Goal: Find specific page/section: Find specific page/section

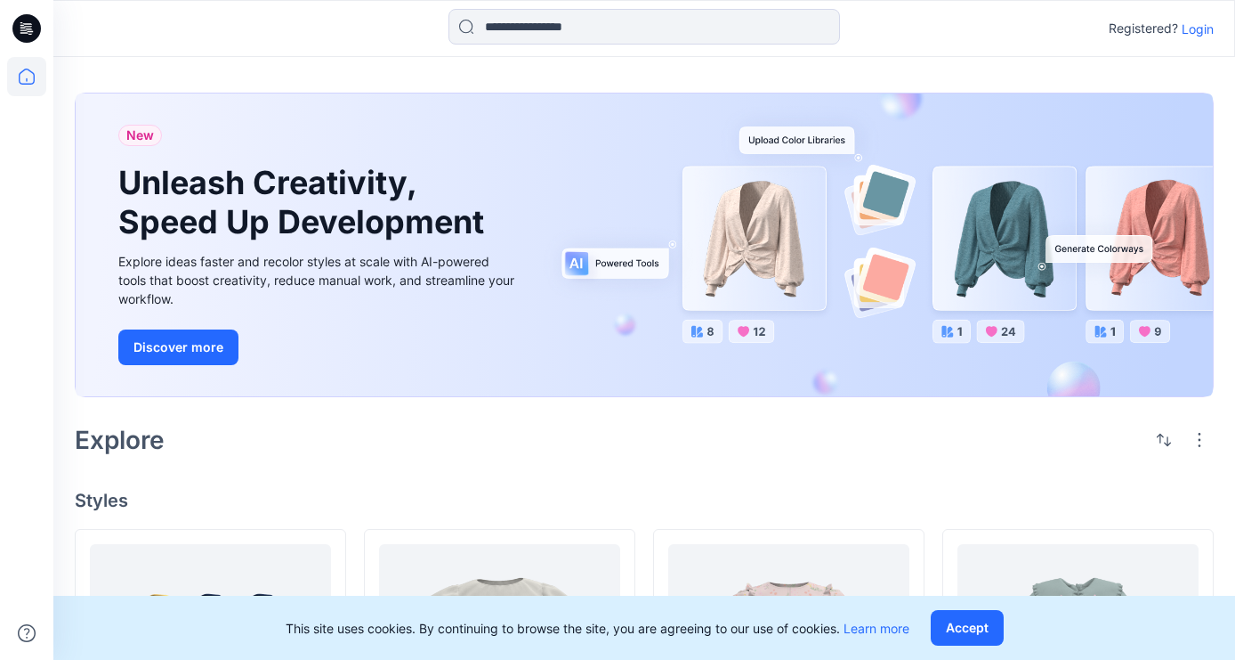
click at [23, 31] on icon at bounding box center [26, 28] width 28 height 28
click at [24, 32] on icon at bounding box center [24, 32] width 8 height 1
click at [34, 83] on icon at bounding box center [26, 76] width 39 height 39
click at [1195, 33] on p "Login" at bounding box center [1198, 29] width 32 height 19
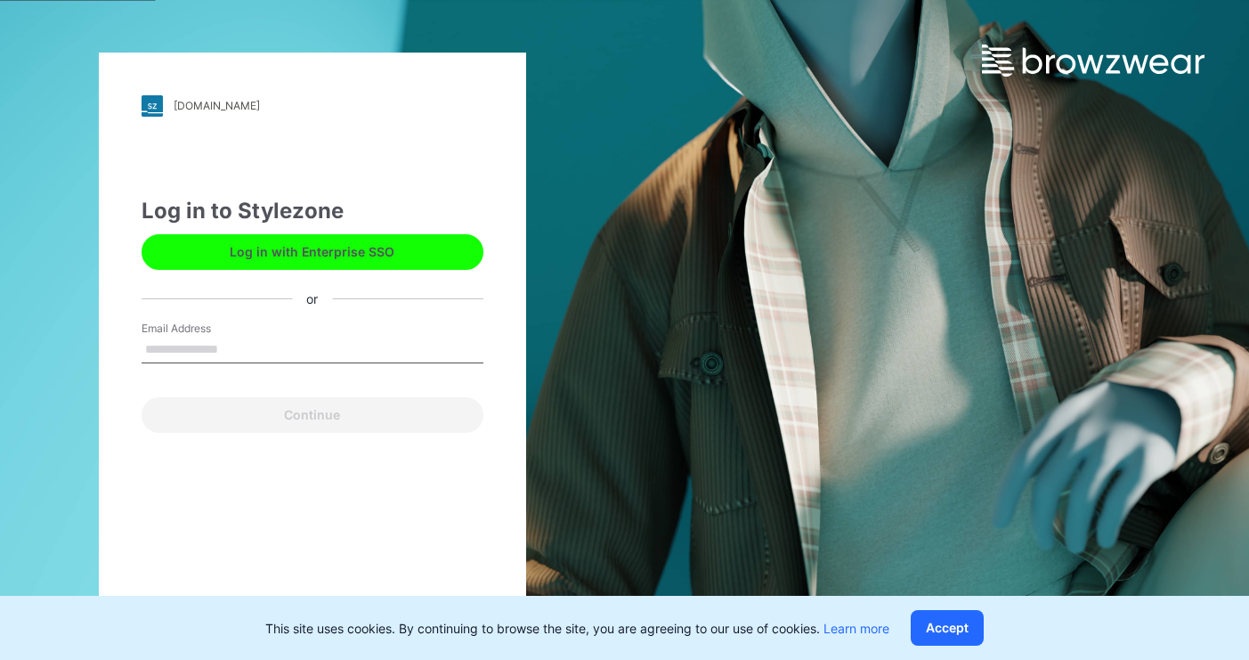
click at [222, 345] on input "Email Address" at bounding box center [313, 349] width 342 height 27
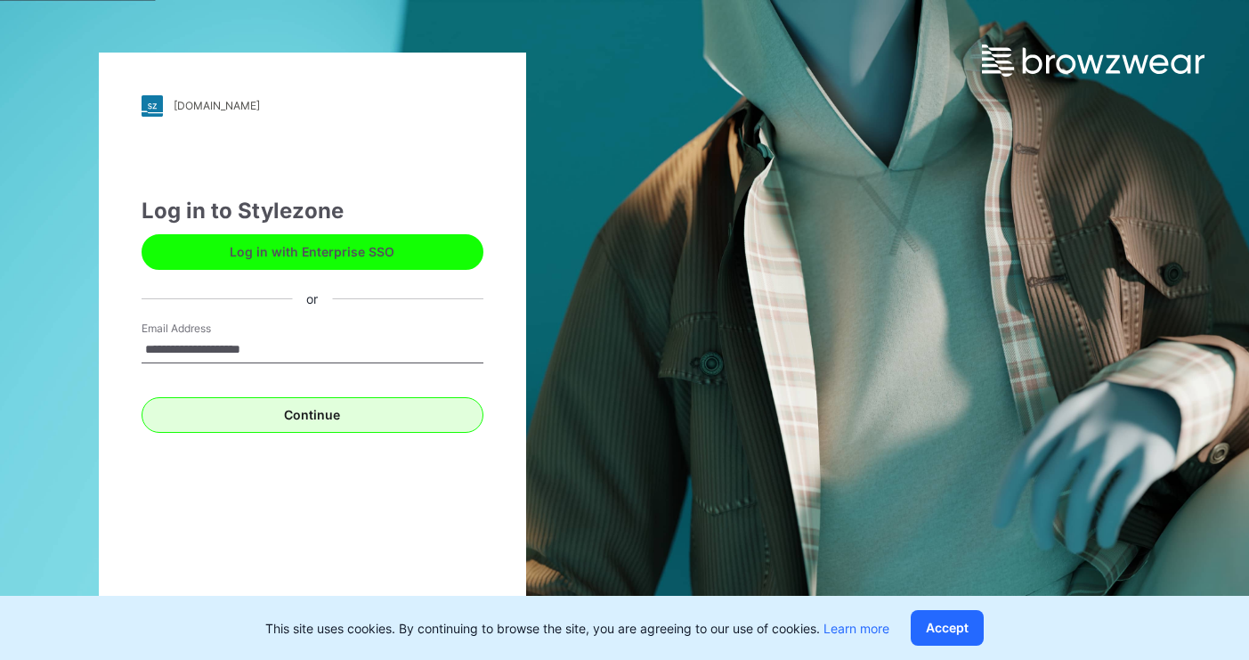
type input "**********"
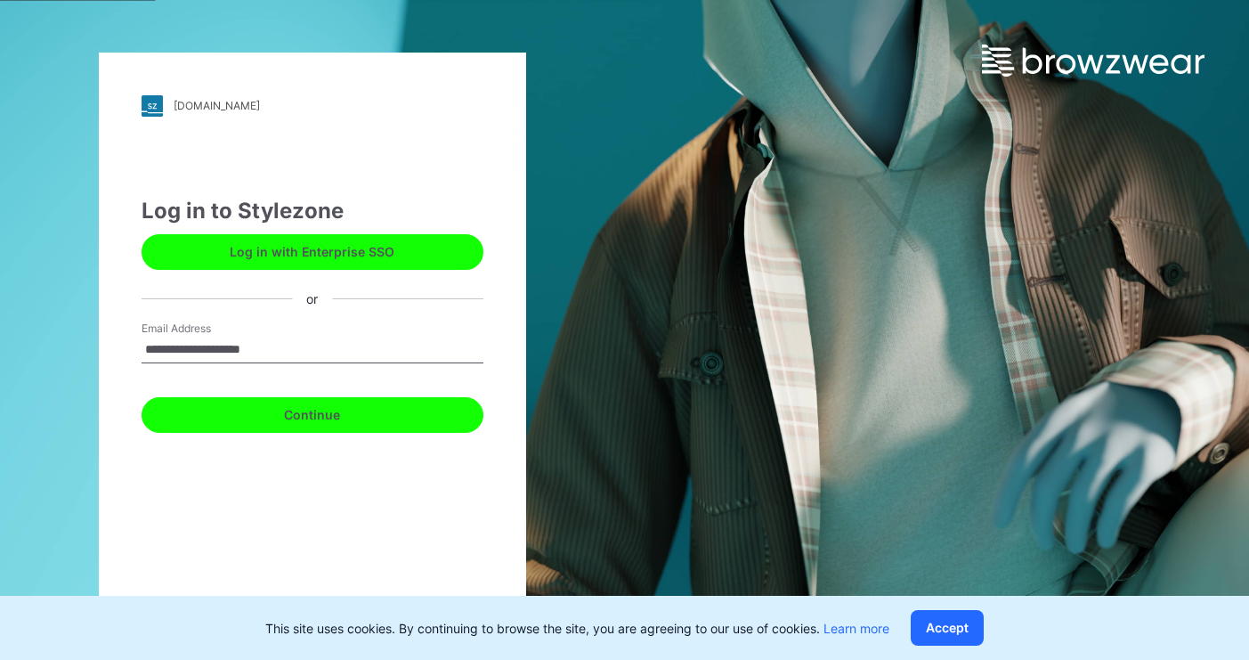
click at [365, 406] on button "Continue" at bounding box center [313, 415] width 342 height 36
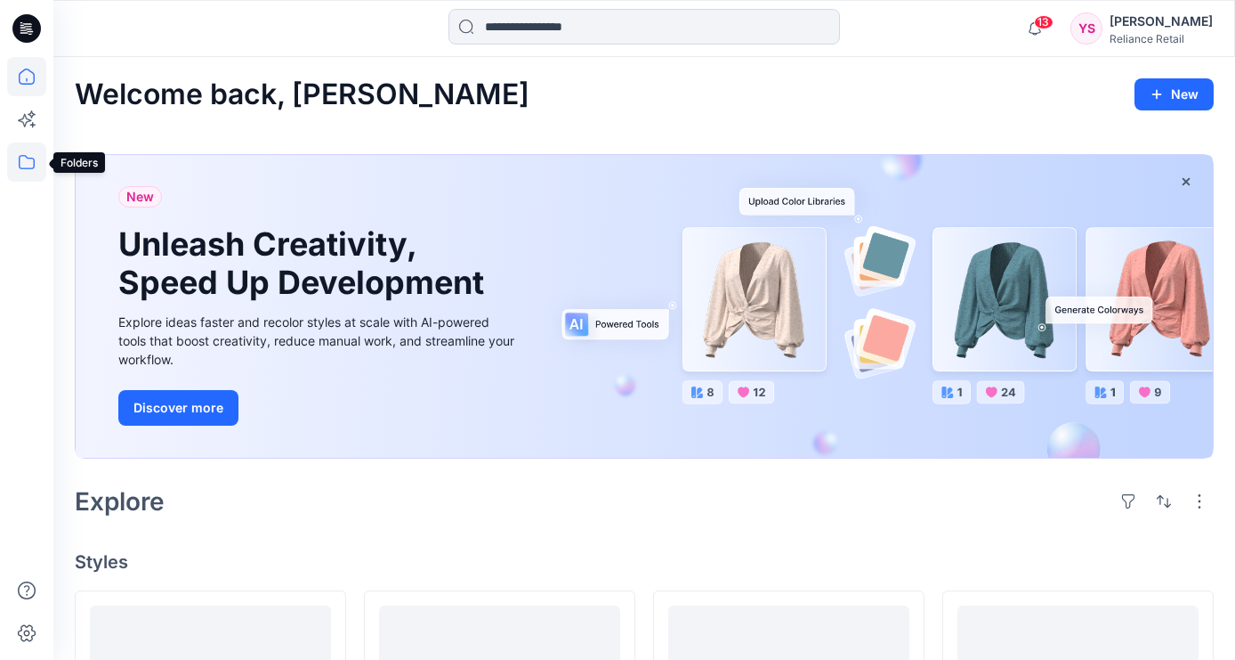
click at [21, 161] on icon at bounding box center [26, 161] width 39 height 39
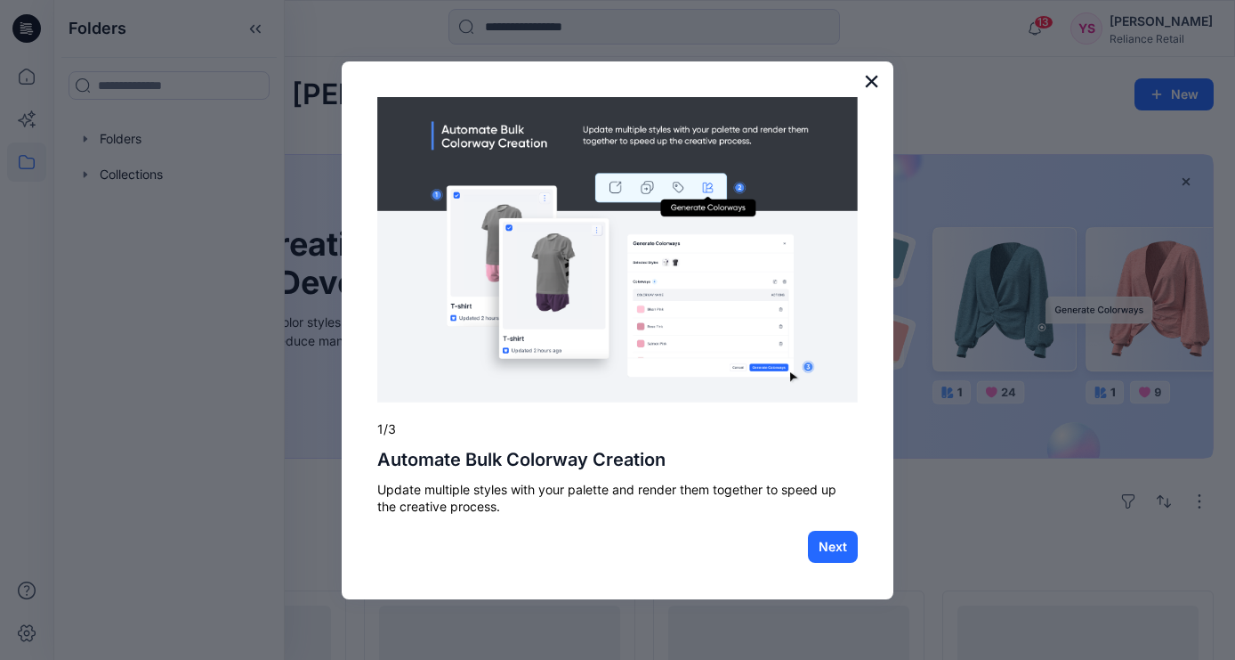
click at [863, 86] on button "×" at bounding box center [871, 81] width 17 height 28
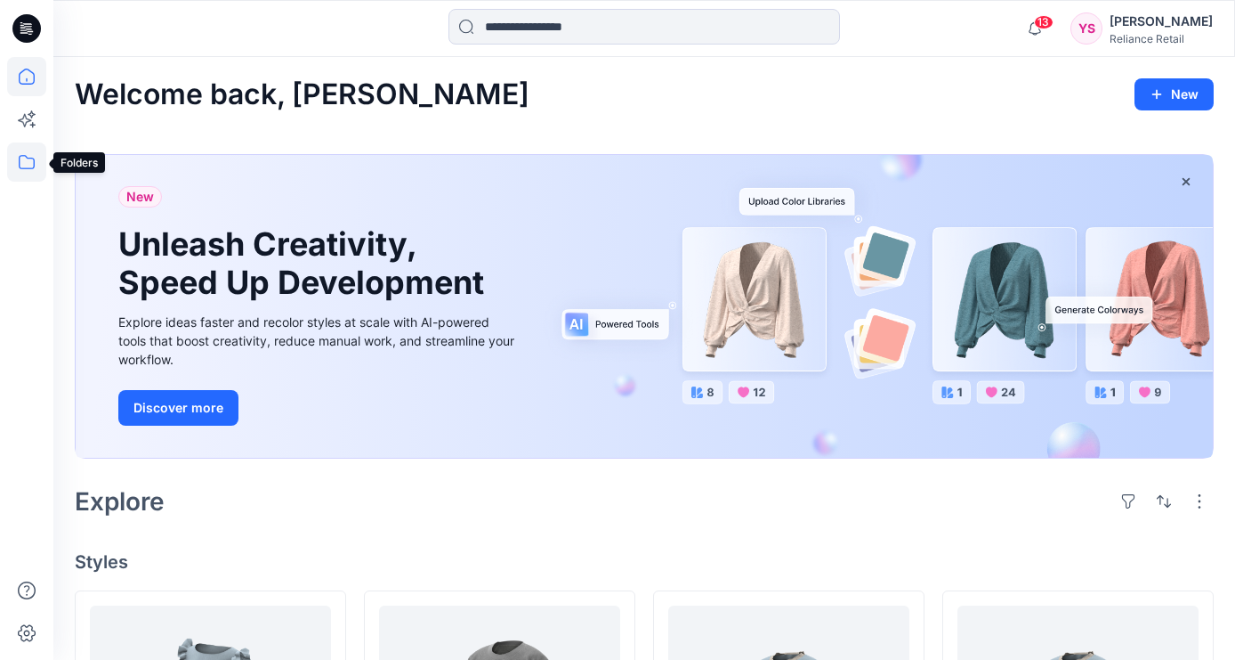
click at [26, 166] on icon at bounding box center [26, 161] width 39 height 39
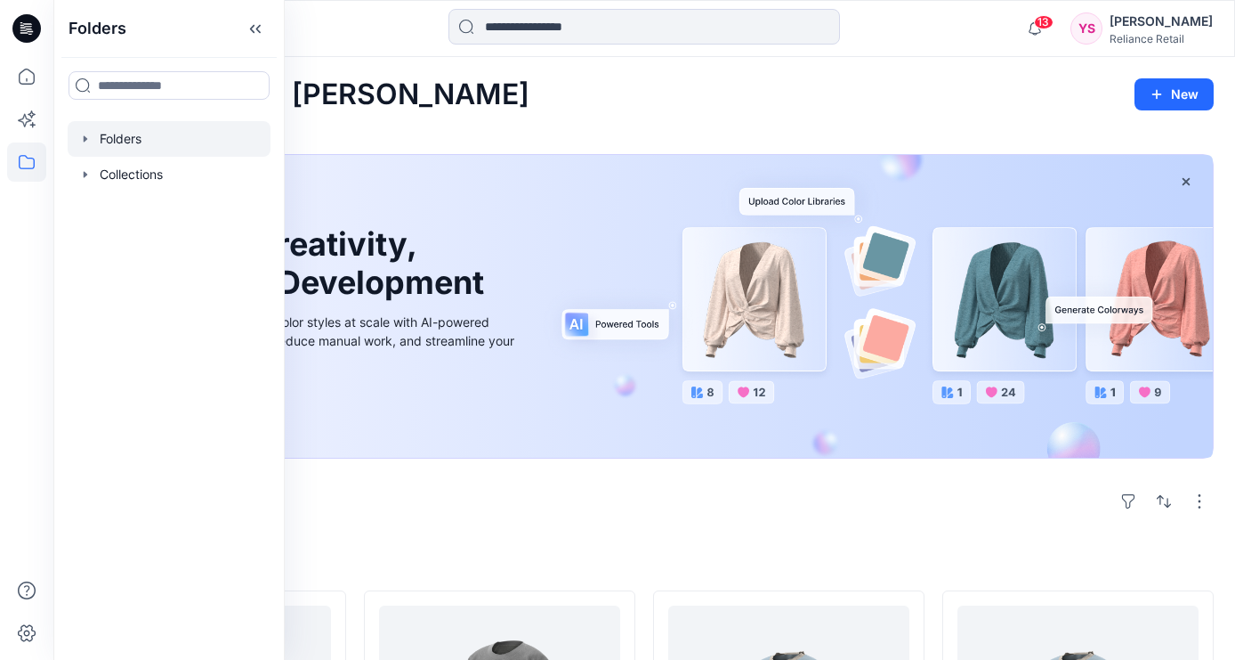
click at [142, 142] on div at bounding box center [169, 139] width 203 height 36
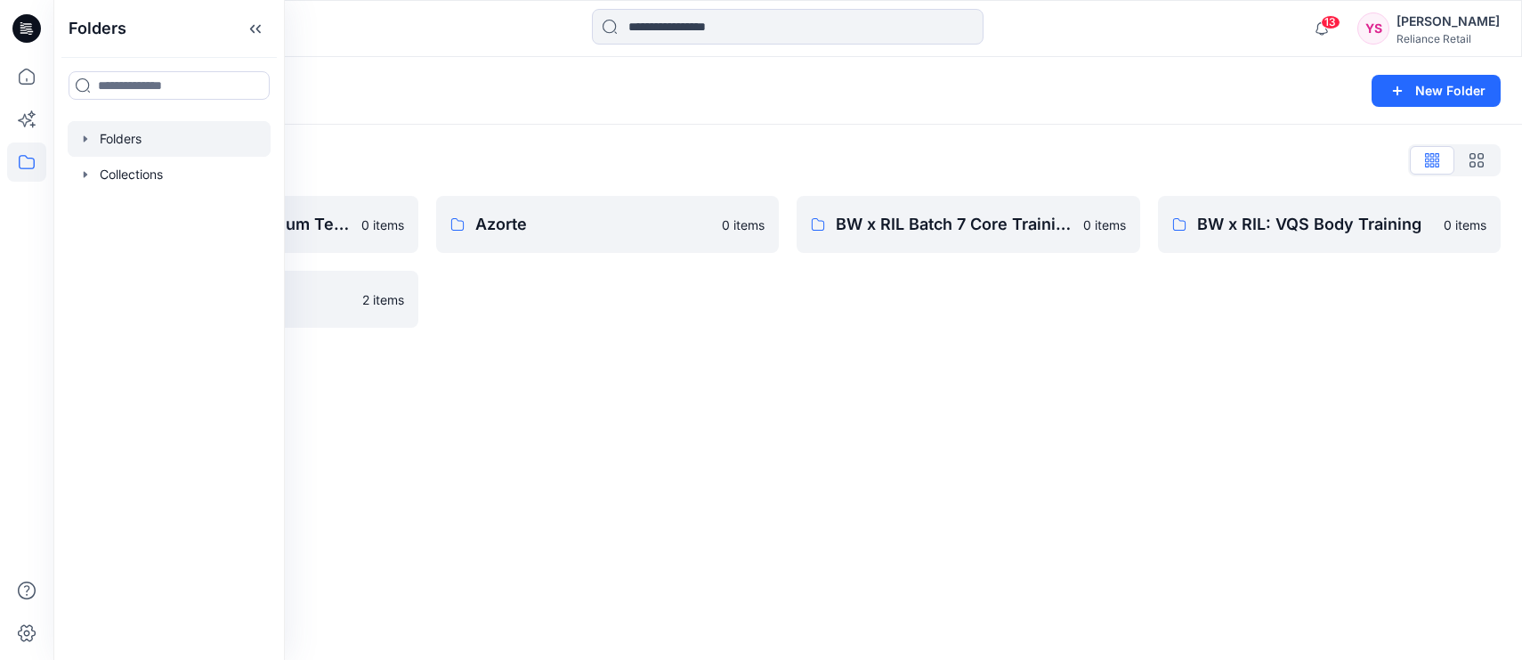
click at [701, 428] on div "Folders New Folder Folders List 3D Library: Mid-Premium Tech 0 items Poweruser …" at bounding box center [787, 358] width 1469 height 603
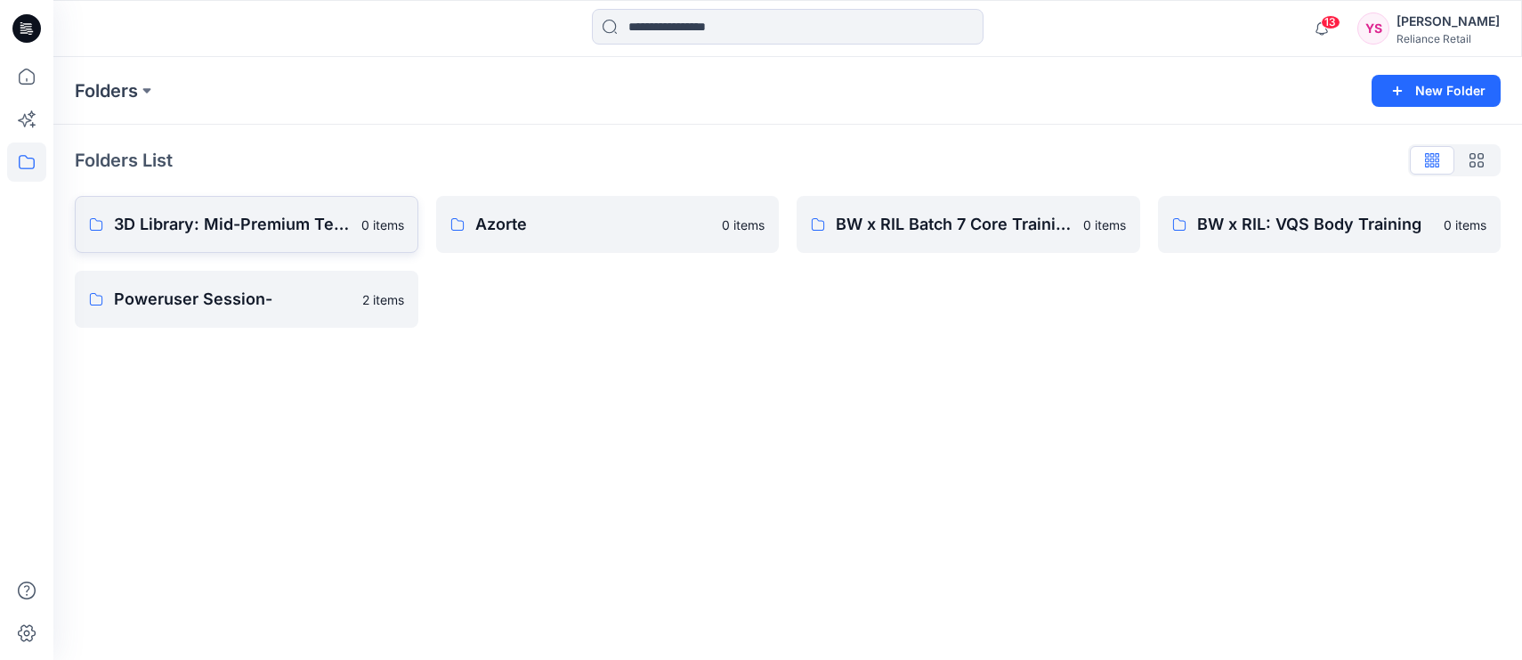
click at [274, 237] on link "3D Library: Mid-Premium Tech 0 items" at bounding box center [247, 224] width 344 height 57
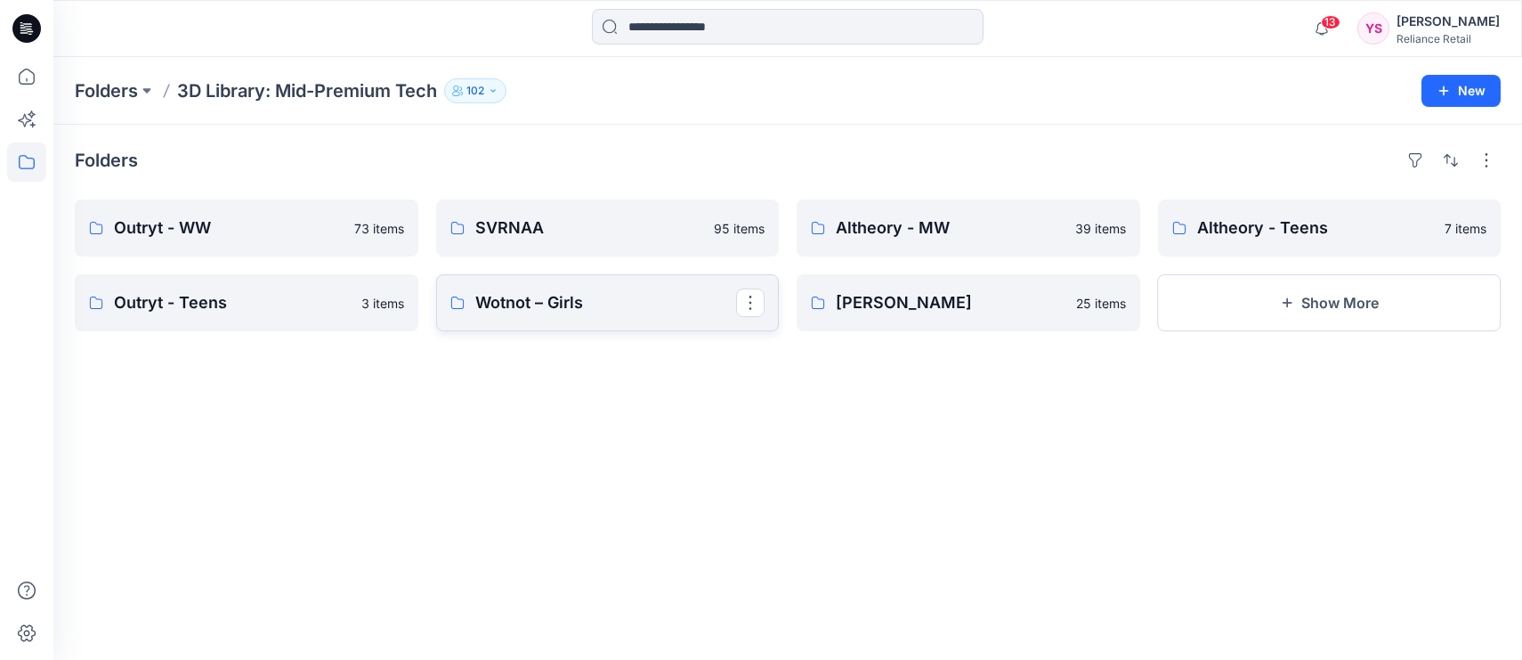
click at [658, 308] on p "Wotnot – Girls" at bounding box center [606, 302] width 262 height 25
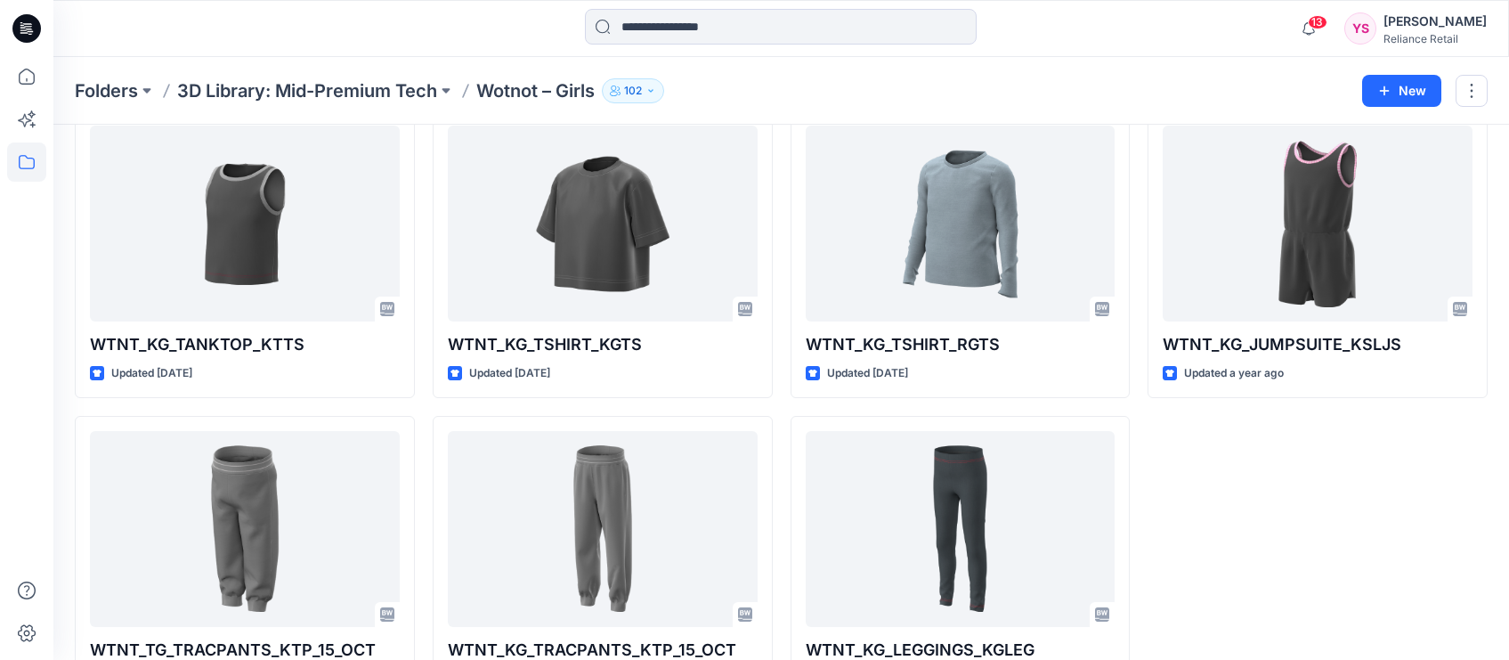
scroll to position [1373, 0]
